Goal: Task Accomplishment & Management: Manage account settings

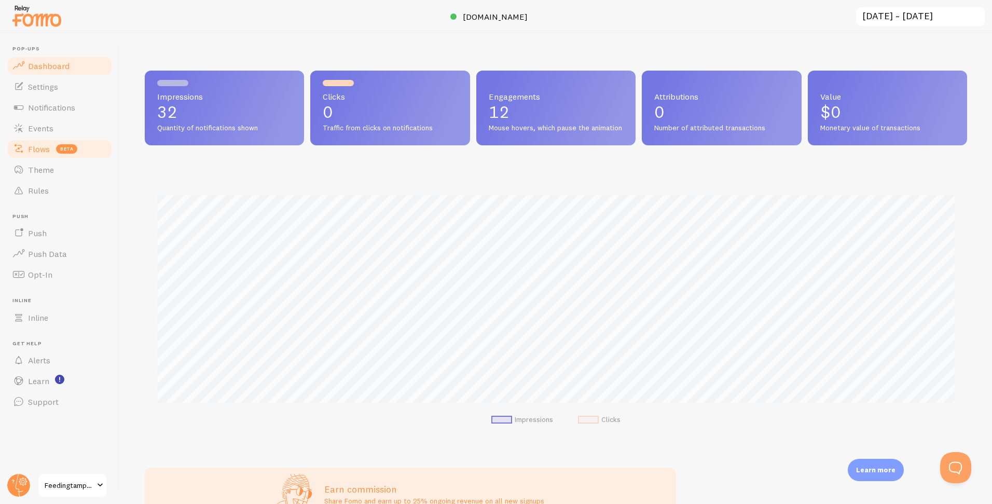
scroll to position [272, 822]
click at [41, 151] on span "Flows" at bounding box center [39, 149] width 22 height 10
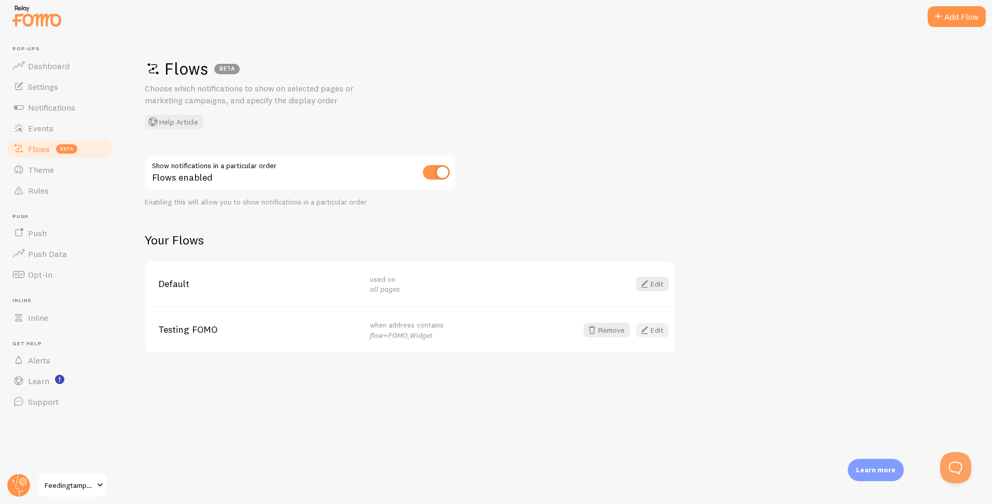
click at [658, 328] on link "Edit" at bounding box center [652, 330] width 33 height 15
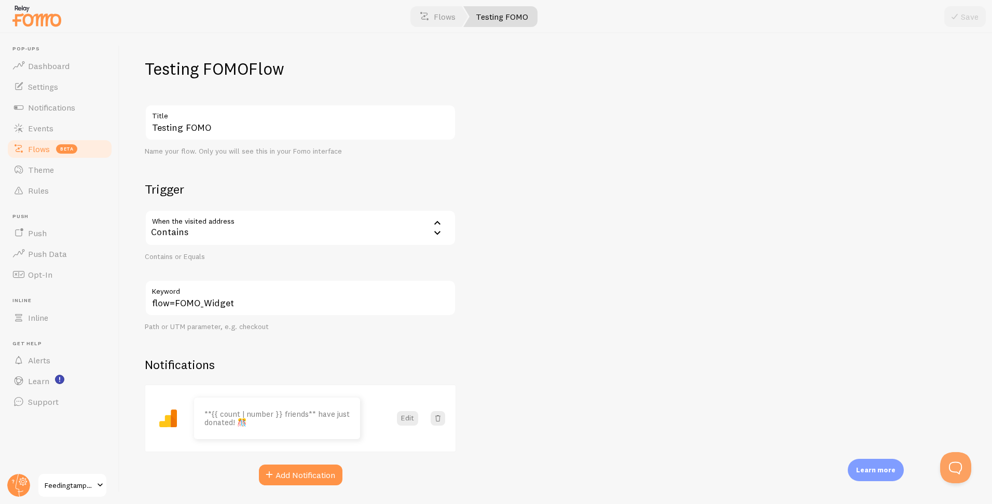
scroll to position [31, 0]
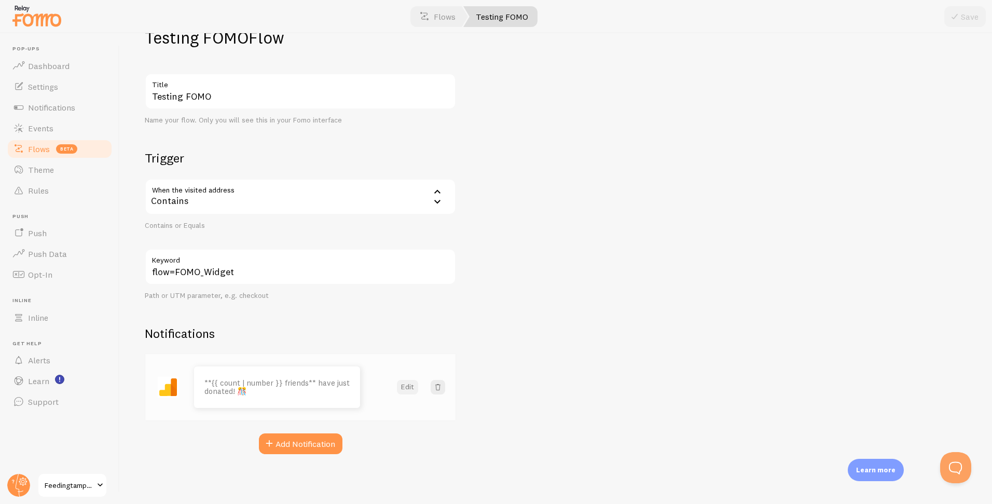
click at [407, 391] on button "Edit" at bounding box center [407, 387] width 21 height 15
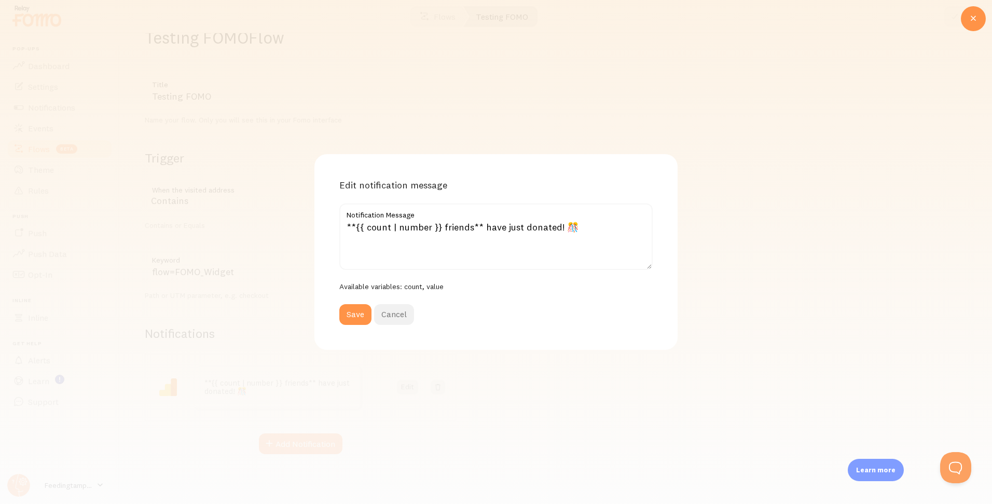
click at [405, 316] on button "Cancel" at bounding box center [394, 314] width 40 height 21
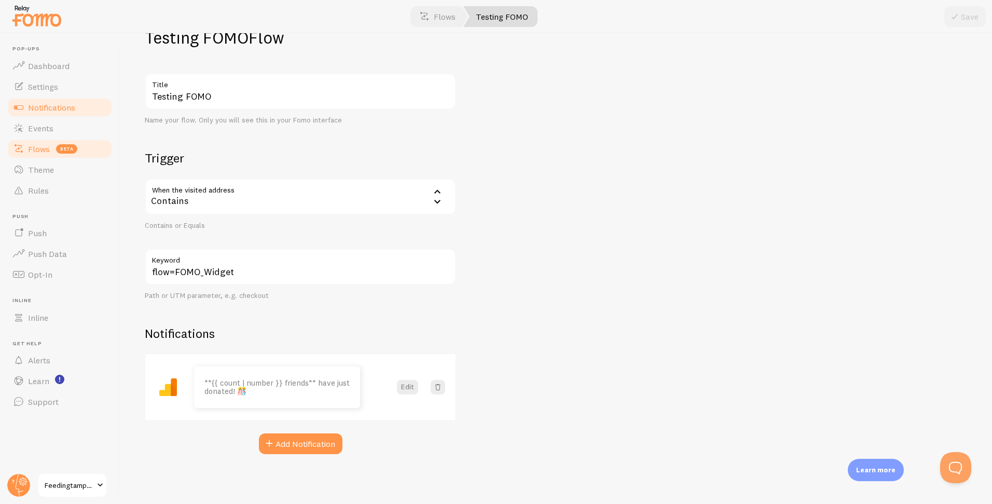
click at [39, 107] on span "Notifications" at bounding box center [51, 107] width 47 height 10
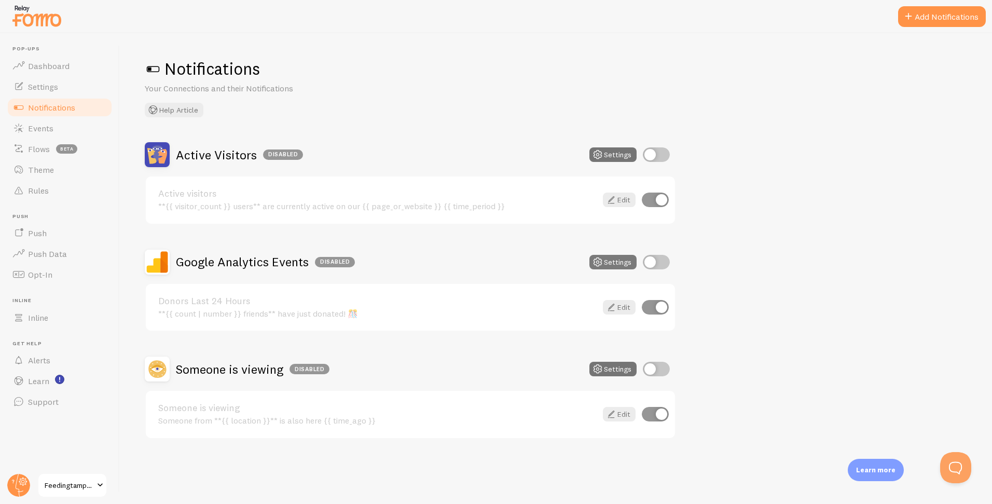
click at [617, 262] on button "Settings" at bounding box center [612, 262] width 47 height 15
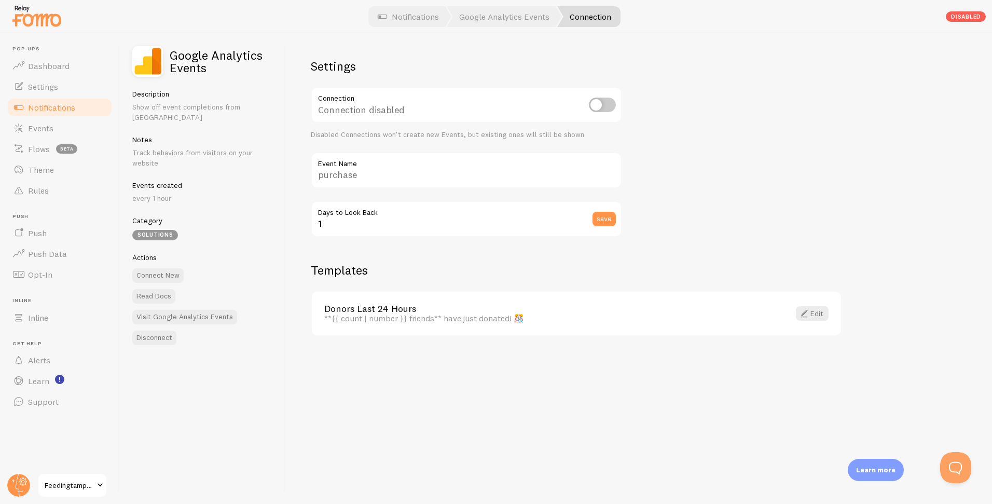
click at [54, 104] on span "Notifications" at bounding box center [51, 107] width 47 height 10
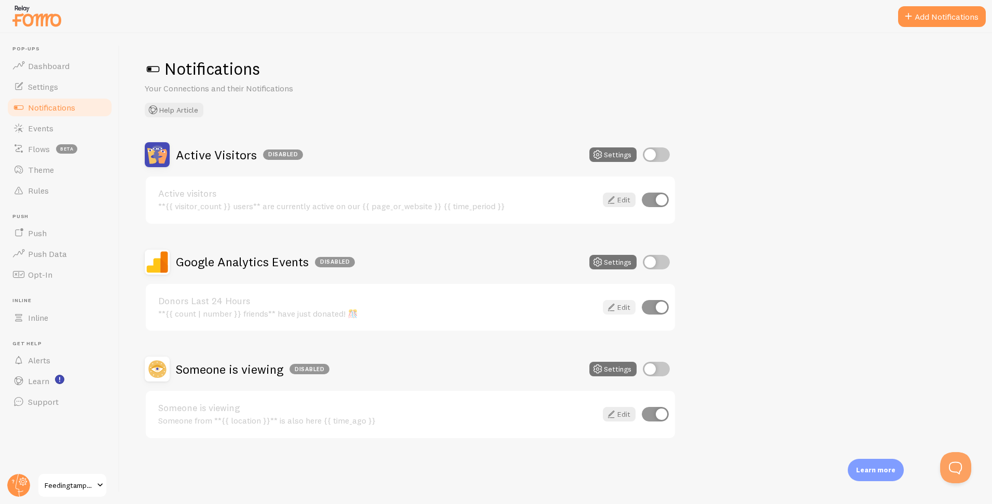
click at [609, 309] on icon at bounding box center [611, 307] width 12 height 12
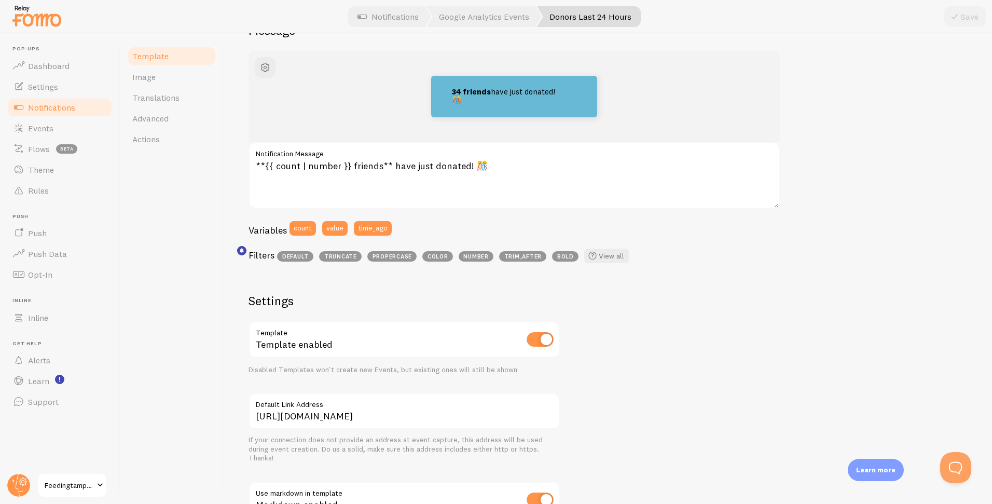
scroll to position [127, 0]
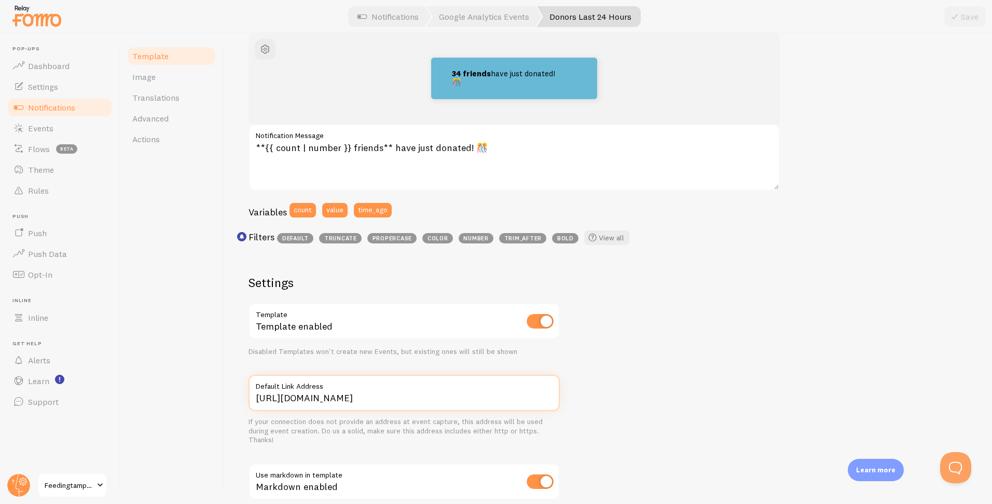
click at [450, 399] on input "[URL][DOMAIN_NAME]" at bounding box center [403, 393] width 311 height 36
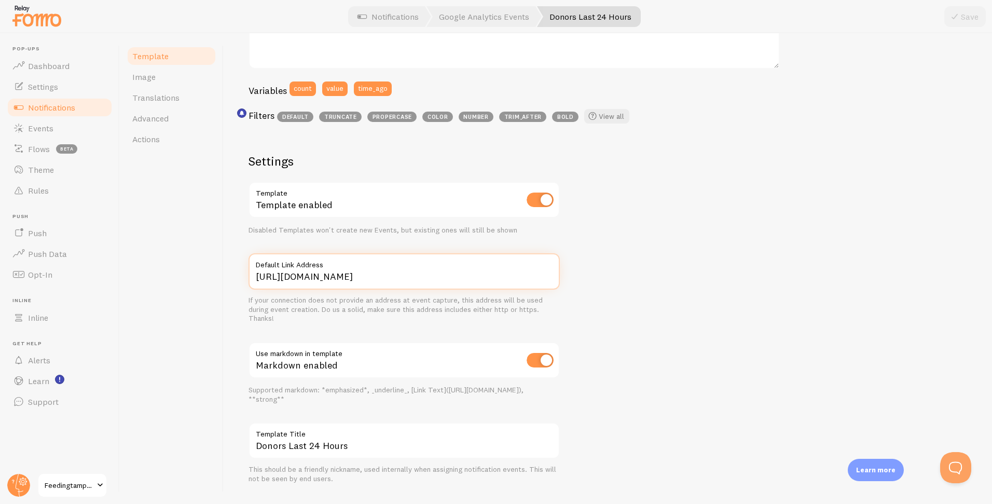
scroll to position [254, 0]
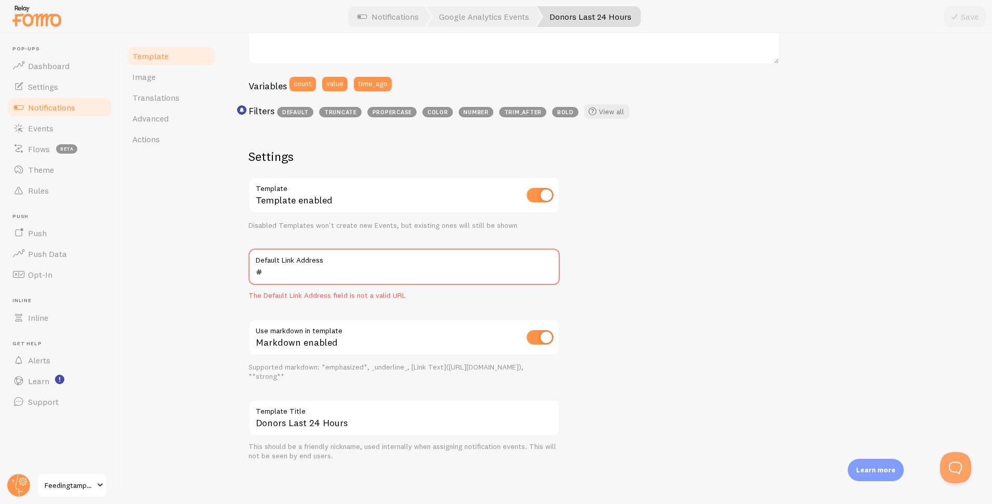
drag, startPoint x: 964, startPoint y: 14, endPoint x: 939, endPoint y: 31, distance: 30.4
click at [964, 14] on div "Save" at bounding box center [964, 16] width 41 height 21
drag, startPoint x: 420, startPoint y: 273, endPoint x: 428, endPoint y: 274, distance: 8.9
click at [420, 273] on input "#" at bounding box center [403, 266] width 311 height 36
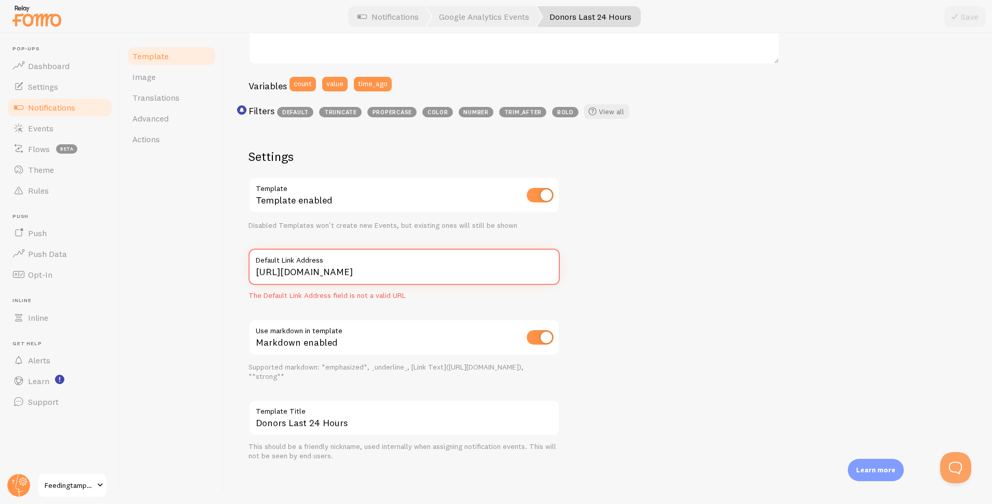
type input "[URL][DOMAIN_NAME]"
click at [648, 298] on div "34 friends have just donated! 🎊 **{{ count | number }} friends** have just dona…" at bounding box center [607, 184] width 718 height 554
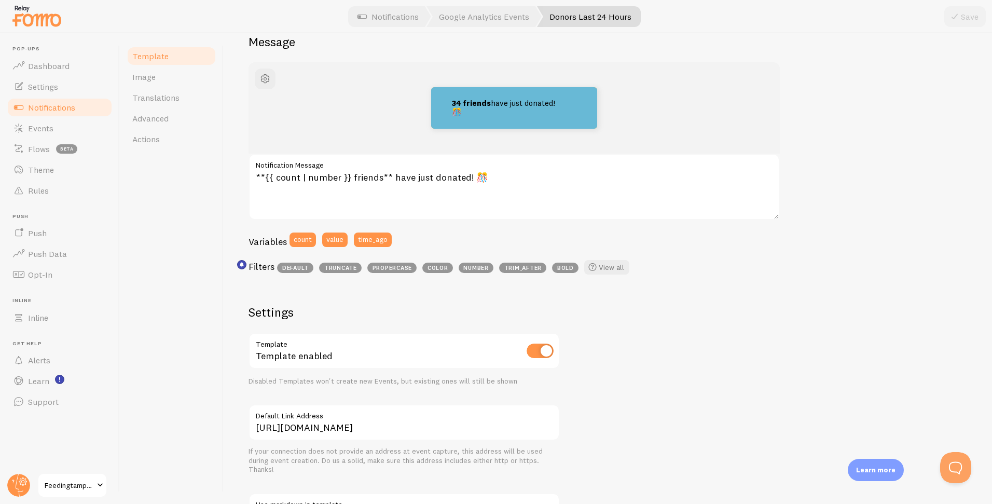
scroll to position [96, 0]
